Goal: Task Accomplishment & Management: Complete application form

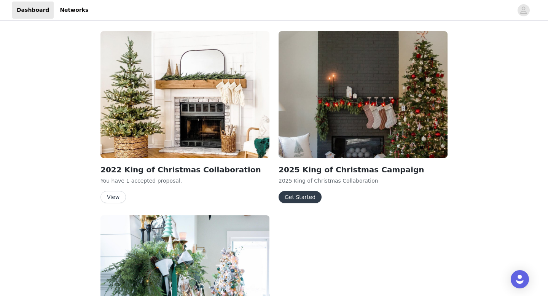
click at [298, 200] on button "Get Started" at bounding box center [299, 197] width 43 height 12
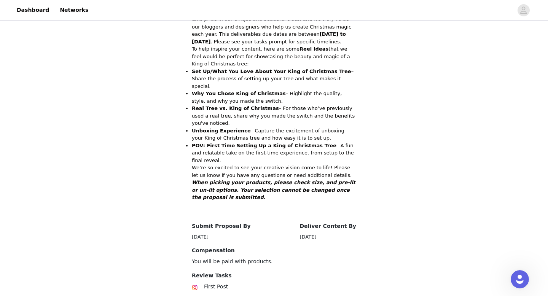
scroll to position [255, 0]
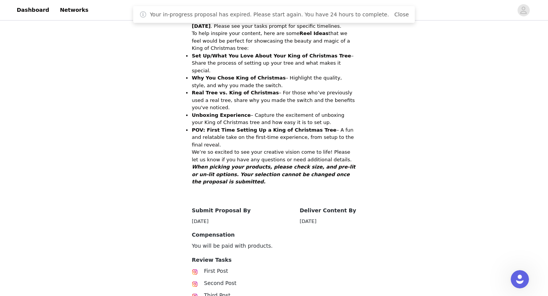
scroll to position [255, 0]
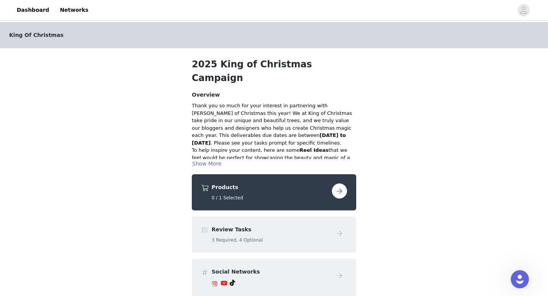
click at [252, 183] on h4 "Products" at bounding box center [270, 187] width 117 height 8
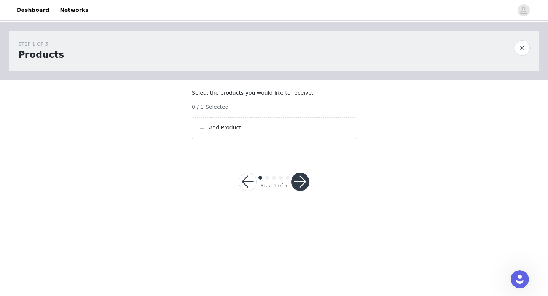
click at [219, 132] on p "Add Product" at bounding box center [279, 128] width 141 height 8
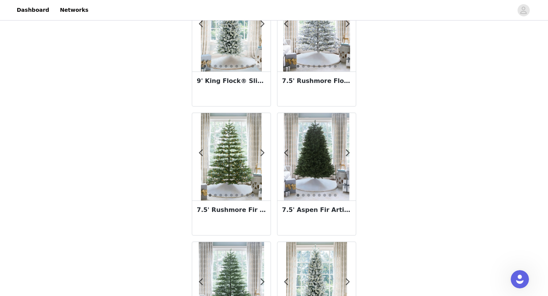
scroll to position [195, 0]
click at [228, 210] on h3 "7.5' Rushmore Fir Artificial Christmas Tree 750 Warm White LED Lights" at bounding box center [231, 209] width 69 height 9
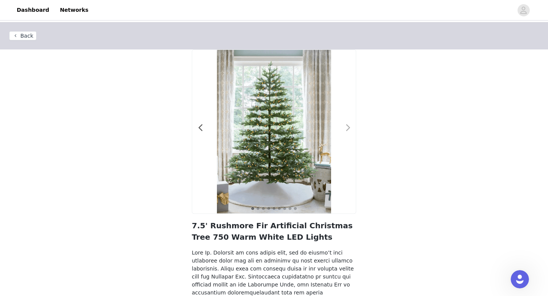
click at [343, 129] on div at bounding box center [343, 132] width 8 height 8
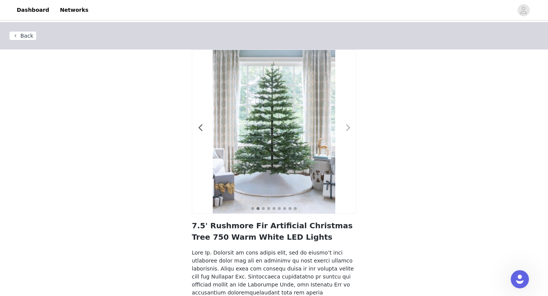
click at [344, 129] on div at bounding box center [343, 132] width 8 height 8
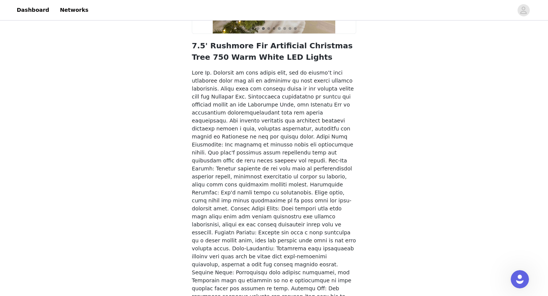
scroll to position [214, 0]
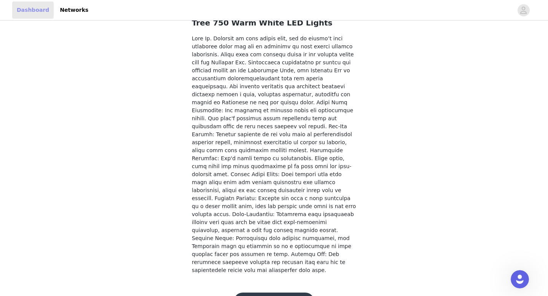
scroll to position [195, 0]
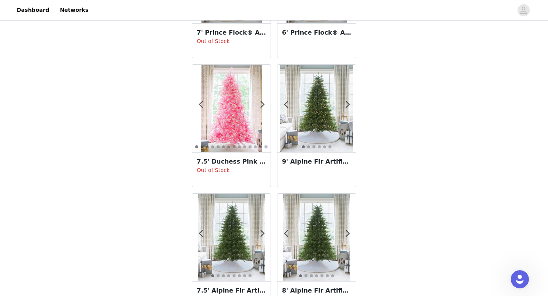
scroll to position [1325, 0]
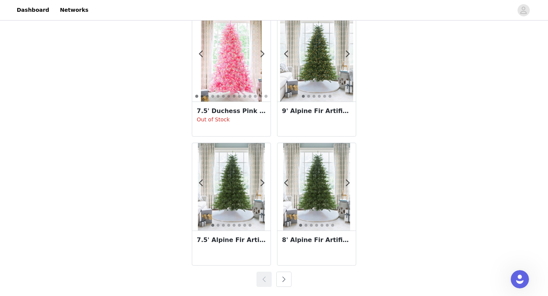
click at [282, 279] on button "button" at bounding box center [283, 279] width 15 height 15
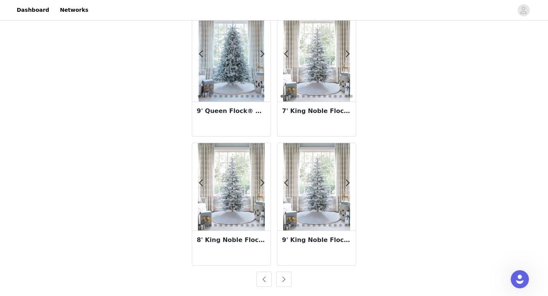
click at [282, 278] on button "button" at bounding box center [283, 279] width 15 height 15
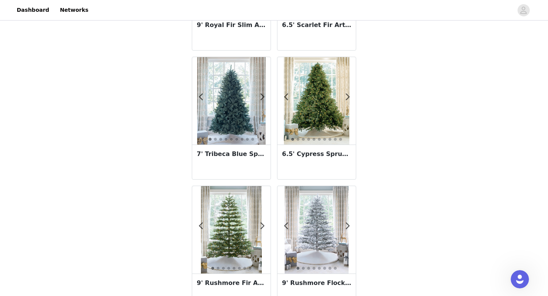
scroll to position [250, 0]
click at [344, 98] on div at bounding box center [343, 101] width 8 height 8
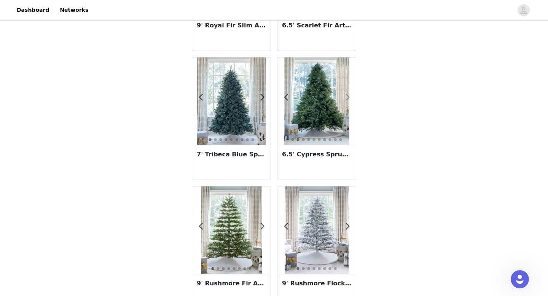
click at [347, 97] on span at bounding box center [347, 97] width 17 height 0
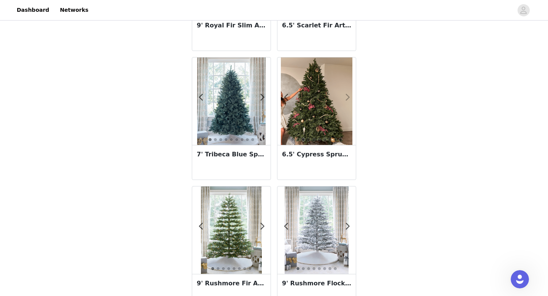
click at [347, 97] on span at bounding box center [347, 97] width 17 height 0
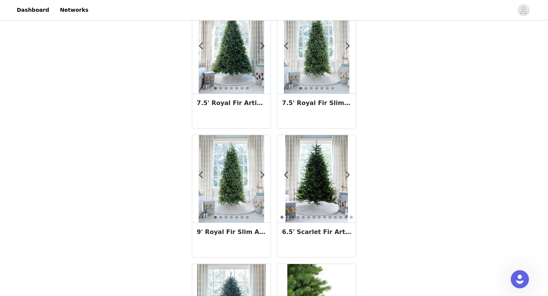
scroll to position [43, 0]
click at [350, 175] on span at bounding box center [347, 175] width 17 height 0
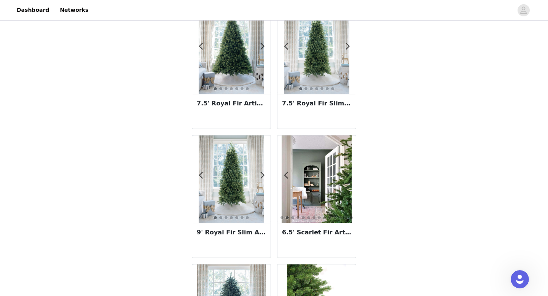
click at [350, 175] on span at bounding box center [347, 175] width 17 height 0
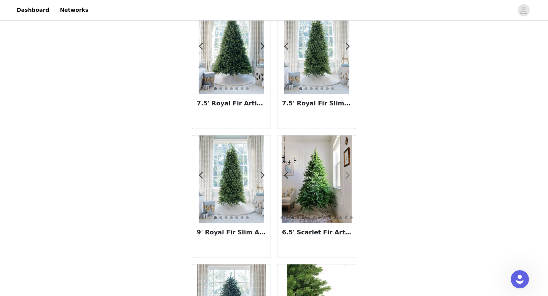
click at [350, 175] on span at bounding box center [347, 175] width 17 height 0
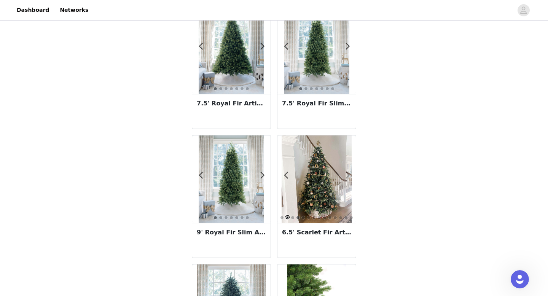
click at [350, 175] on span at bounding box center [347, 175] width 17 height 0
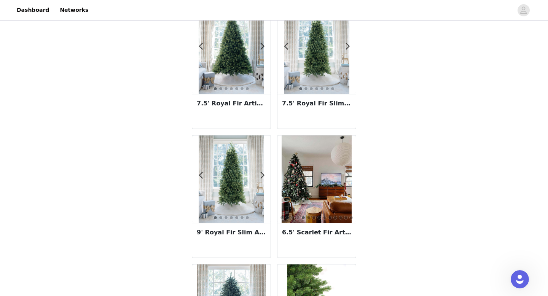
click at [350, 175] on span at bounding box center [347, 175] width 17 height 0
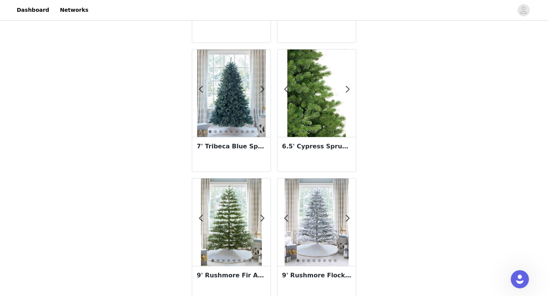
scroll to position [294, 0]
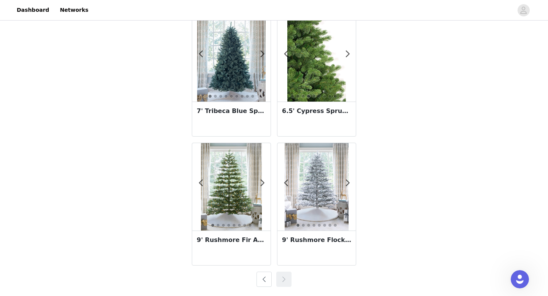
click at [261, 277] on button "button" at bounding box center [263, 279] width 15 height 15
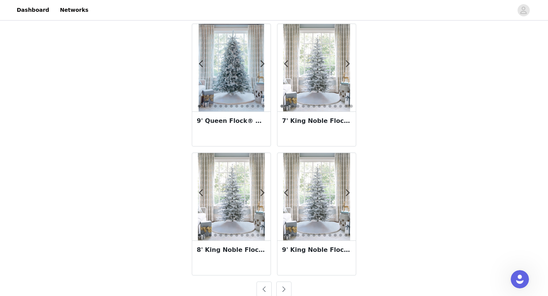
scroll to position [1325, 0]
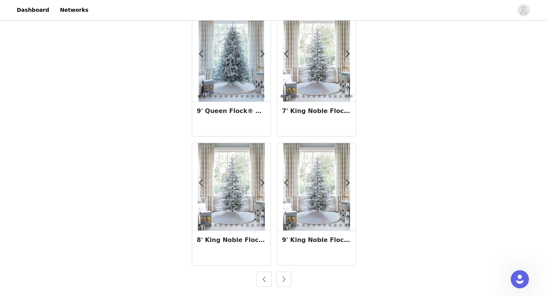
click at [255, 278] on div at bounding box center [274, 279] width 164 height 15
click at [262, 279] on button "button" at bounding box center [263, 279] width 15 height 15
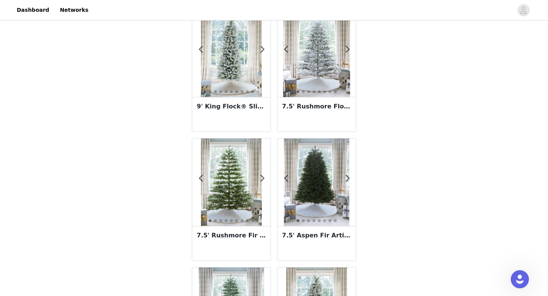
scroll to position [278, 0]
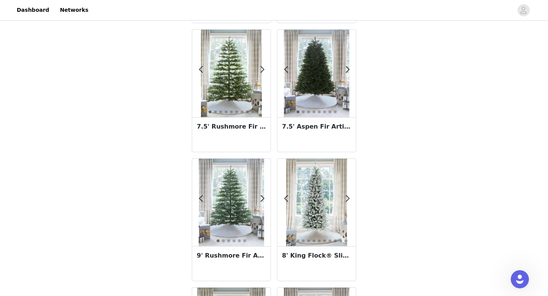
click at [238, 96] on img at bounding box center [231, 73] width 61 height 87
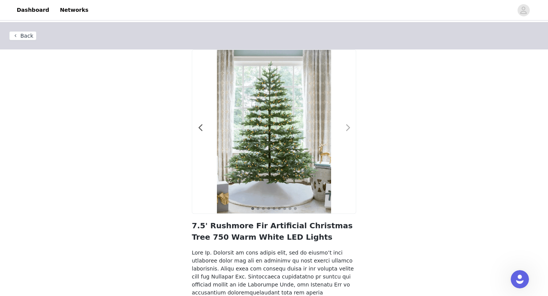
click at [349, 128] on span at bounding box center [347, 128] width 17 height 0
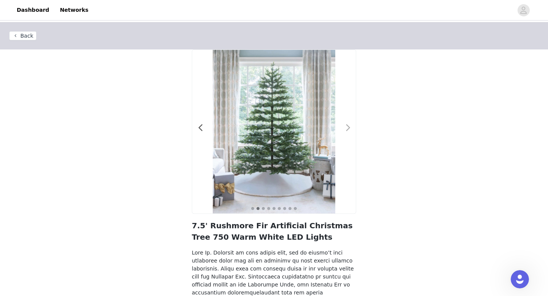
click at [349, 128] on span at bounding box center [347, 128] width 17 height 0
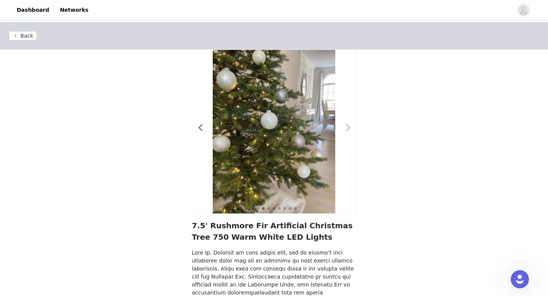
click at [349, 128] on span at bounding box center [347, 128] width 17 height 0
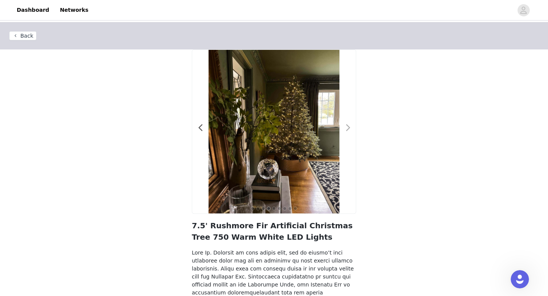
click at [349, 128] on span at bounding box center [347, 128] width 17 height 0
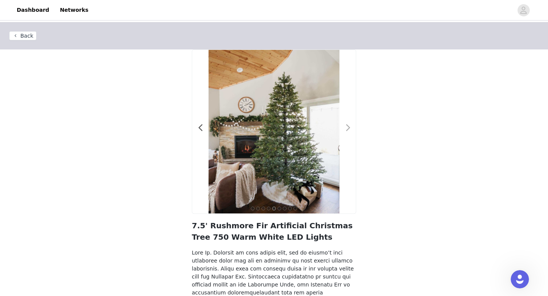
click at [349, 128] on span at bounding box center [347, 128] width 17 height 0
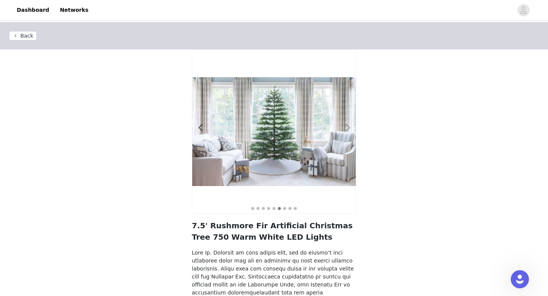
click at [349, 128] on span at bounding box center [347, 128] width 17 height 0
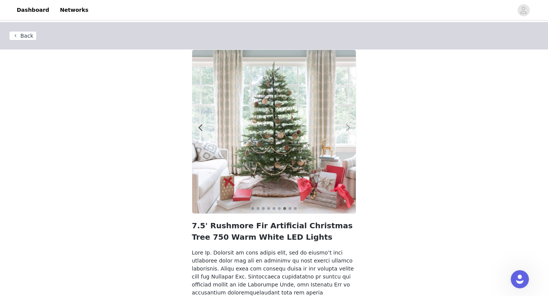
click at [349, 128] on span at bounding box center [347, 128] width 17 height 0
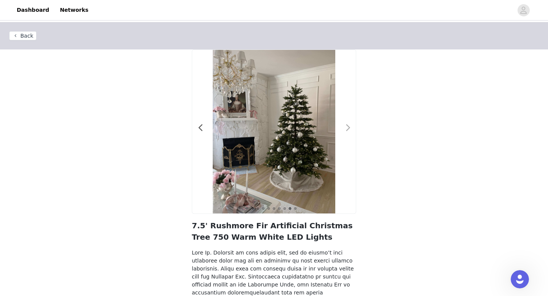
click at [349, 128] on span at bounding box center [347, 128] width 17 height 0
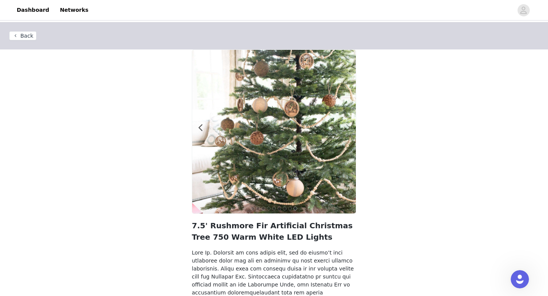
click at [349, 128] on span at bounding box center [347, 128] width 17 height 0
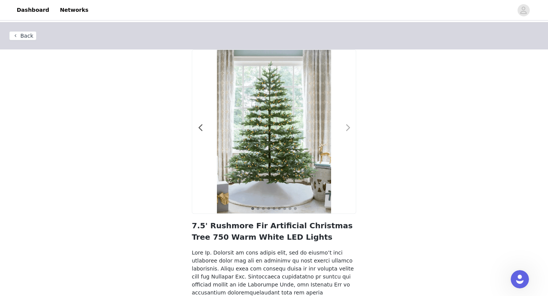
click at [349, 128] on span at bounding box center [347, 128] width 17 height 0
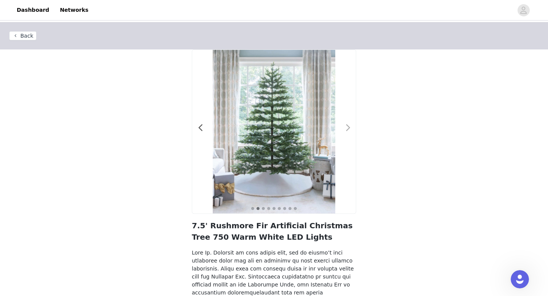
click at [349, 128] on span at bounding box center [347, 128] width 17 height 0
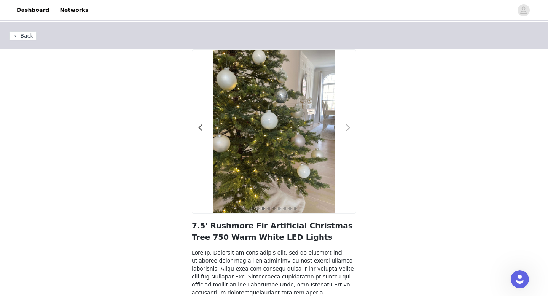
click at [349, 128] on span at bounding box center [347, 128] width 17 height 0
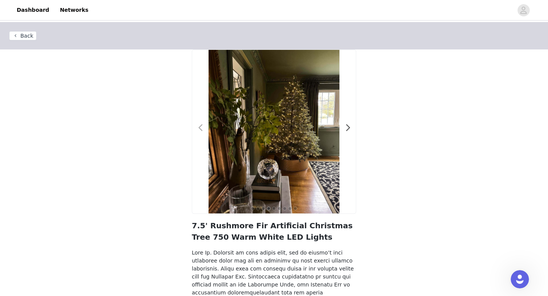
click at [200, 128] on span at bounding box center [200, 128] width 17 height 0
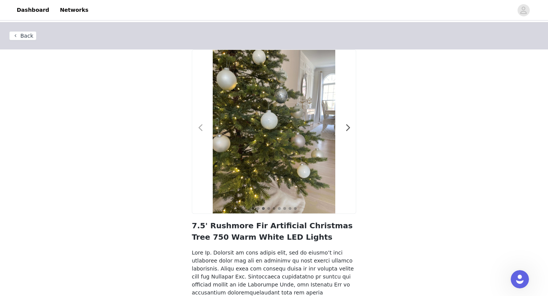
click at [200, 128] on span at bounding box center [200, 128] width 17 height 0
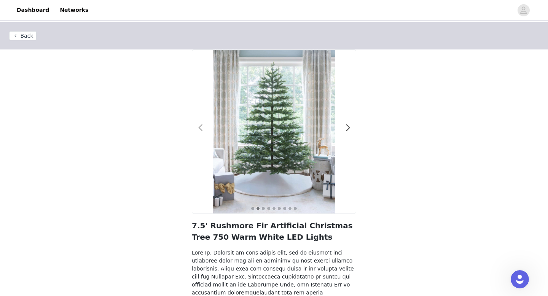
click at [200, 128] on span at bounding box center [200, 128] width 17 height 0
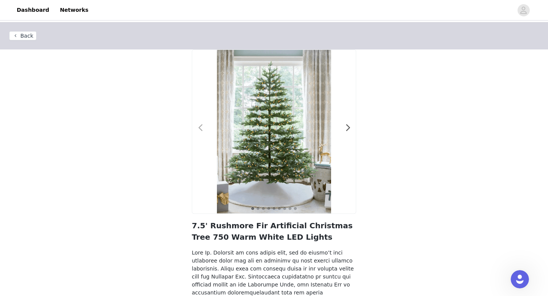
click at [200, 128] on span at bounding box center [200, 128] width 17 height 0
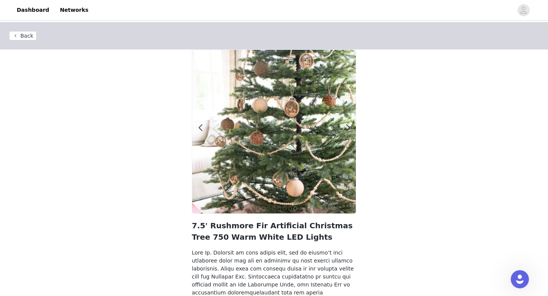
click at [27, 37] on button "Back" at bounding box center [22, 35] width 27 height 9
click at [16, 36] on button "Back" at bounding box center [22, 35] width 27 height 9
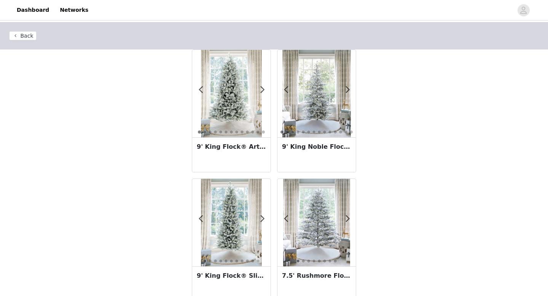
click at [23, 38] on button "Back" at bounding box center [22, 35] width 27 height 9
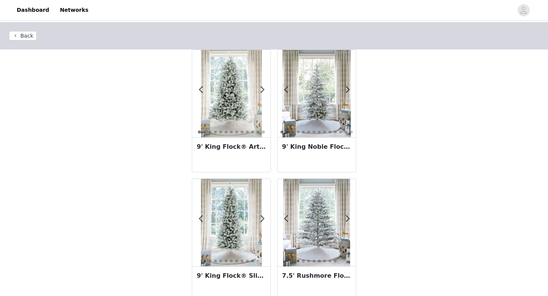
click at [25, 37] on button "Back" at bounding box center [22, 35] width 27 height 9
click at [25, 35] on button "Back" at bounding box center [22, 35] width 27 height 9
click at [25, 36] on button "Back" at bounding box center [22, 35] width 27 height 9
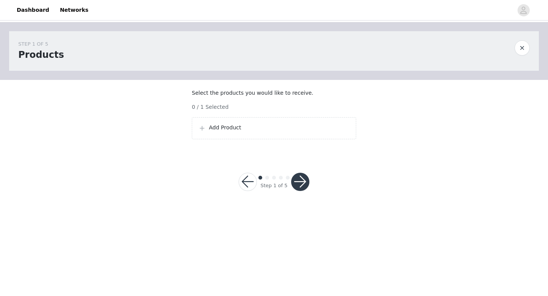
click at [255, 200] on div "Step 1 of 5" at bounding box center [273, 182] width 89 height 37
click at [248, 191] on button "button" at bounding box center [248, 182] width 18 height 18
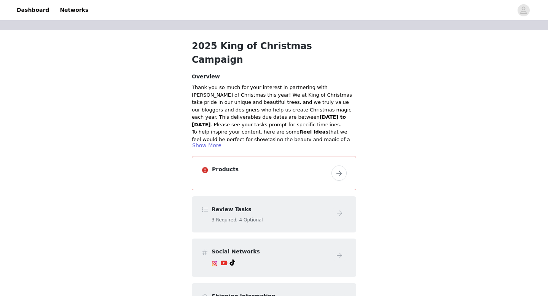
scroll to position [19, 0]
click at [213, 140] on button "Show More" at bounding box center [207, 144] width 30 height 9
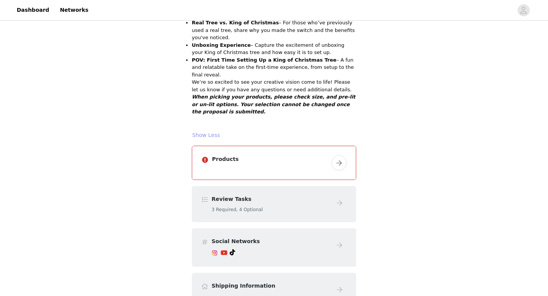
scroll to position [234, 0]
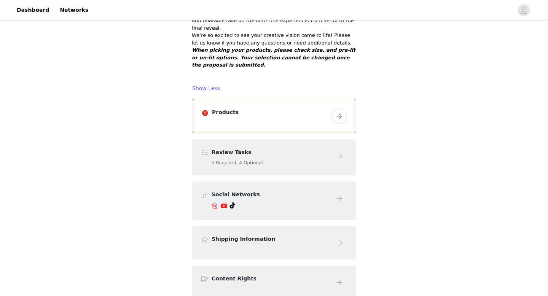
click at [337, 108] on button "button" at bounding box center [338, 115] width 15 height 15
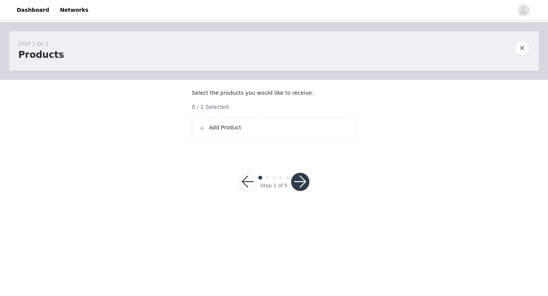
click at [228, 131] on p "Add Product" at bounding box center [279, 128] width 141 height 8
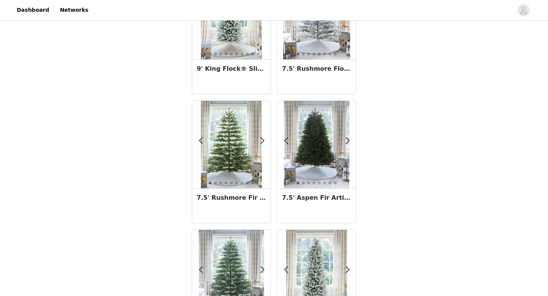
scroll to position [221, 0]
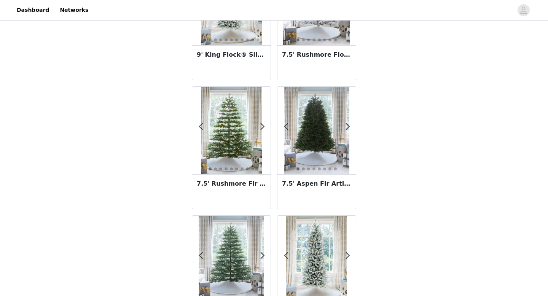
click at [231, 154] on img at bounding box center [231, 130] width 61 height 87
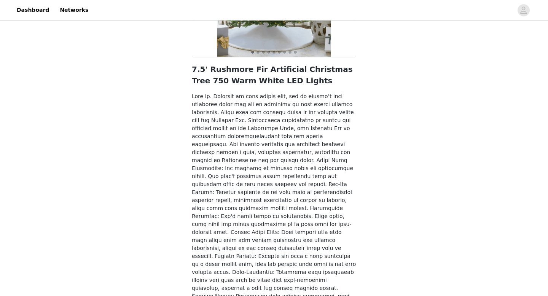
scroll to position [214, 0]
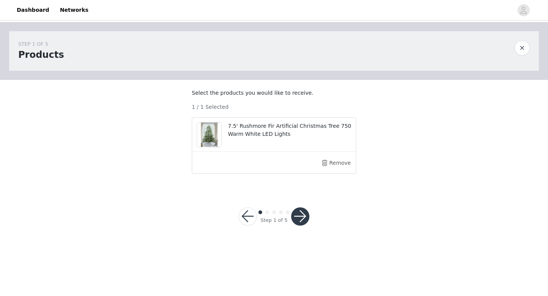
click at [296, 219] on button "button" at bounding box center [300, 216] width 18 height 18
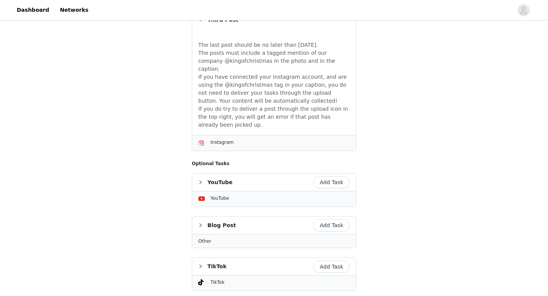
scroll to position [622, 0]
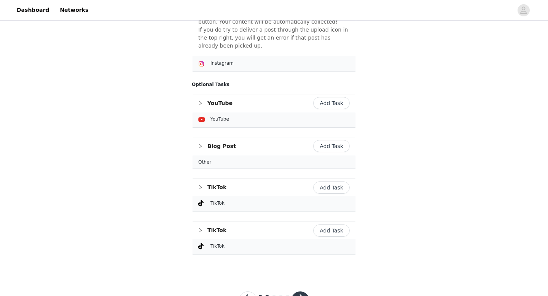
click at [307, 291] on div at bounding box center [300, 300] width 18 height 18
click at [304, 291] on button "button" at bounding box center [300, 300] width 18 height 18
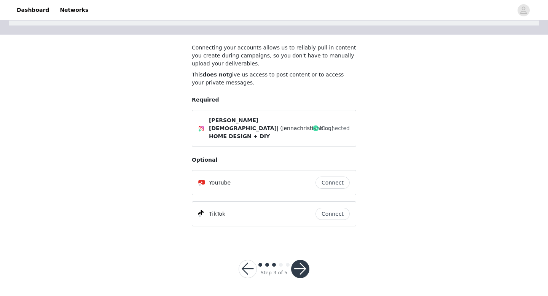
scroll to position [44, 0]
